Goal: Check status

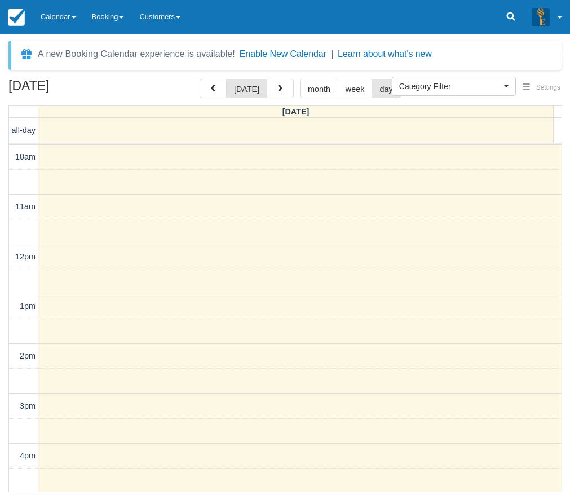
select select
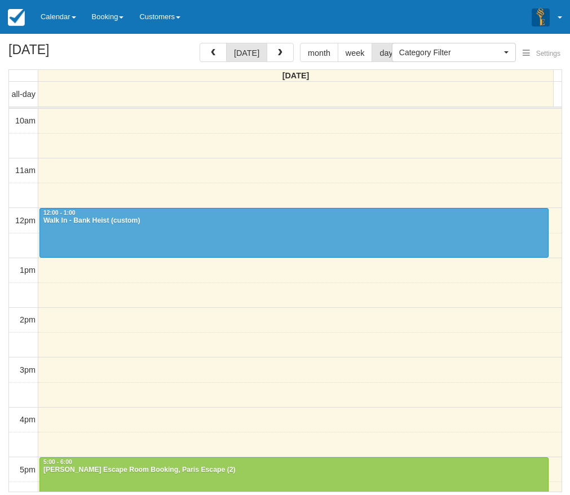
select select
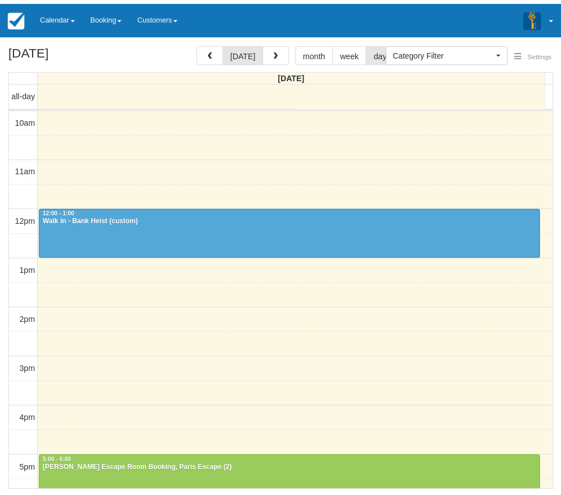
scroll to position [100, 0]
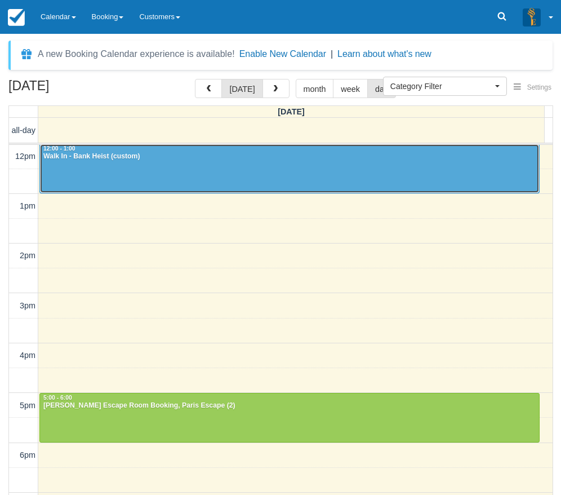
click at [213, 172] on div at bounding box center [289, 168] width 499 height 48
